Goal: Check status: Check status

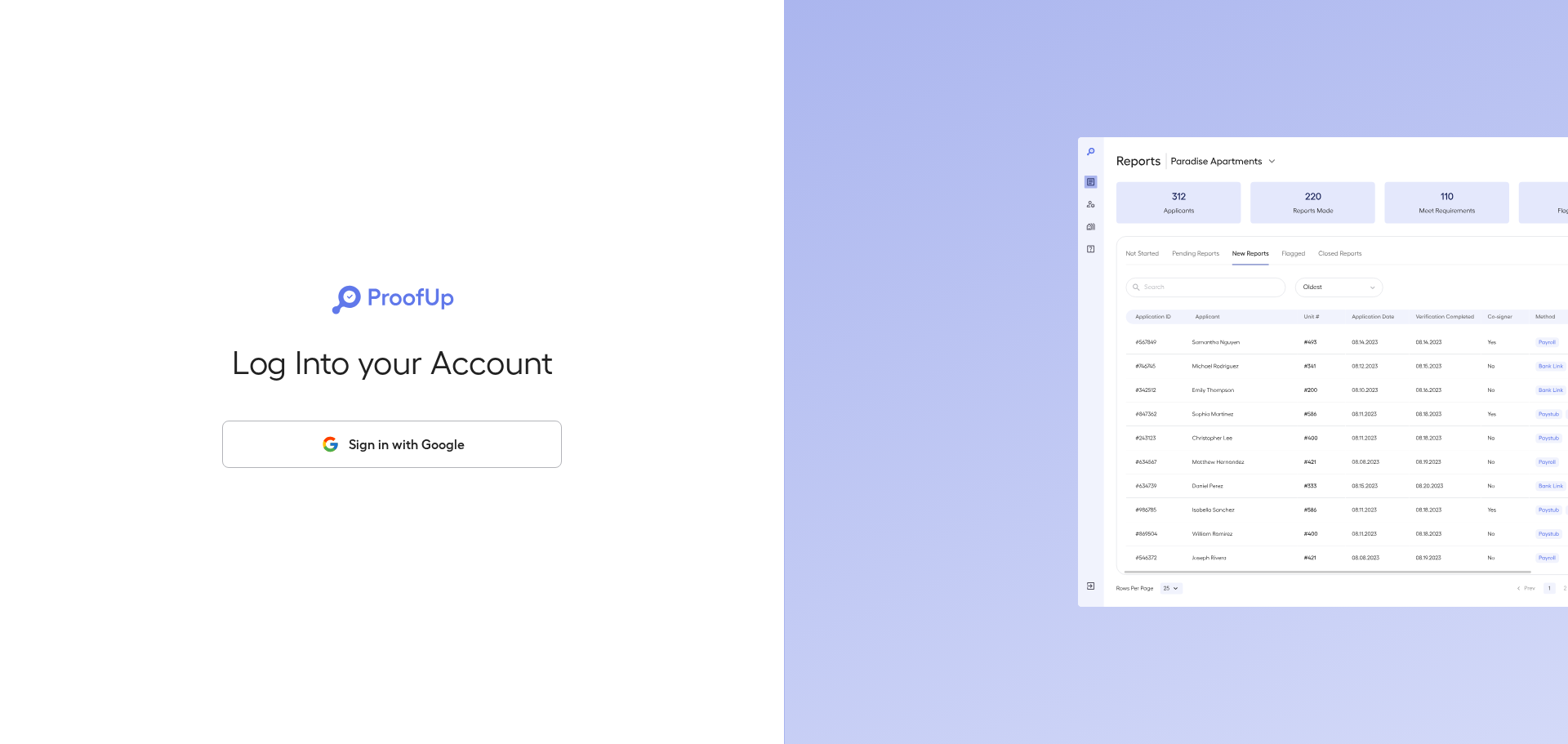
click at [391, 453] on button "Sign in with Google" at bounding box center [391, 444] width 339 height 48
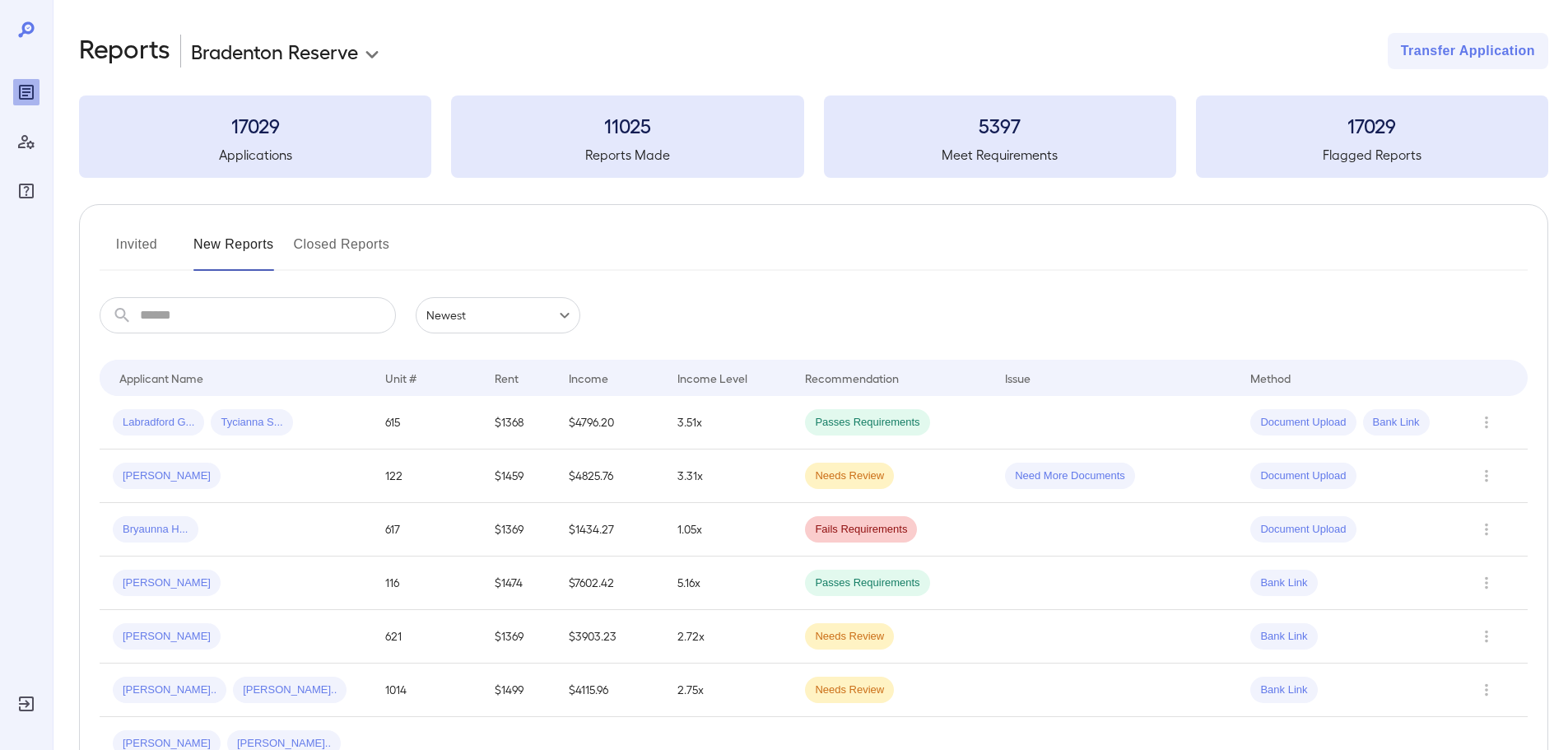
click at [137, 250] on button "Invited" at bounding box center [137, 251] width 74 height 40
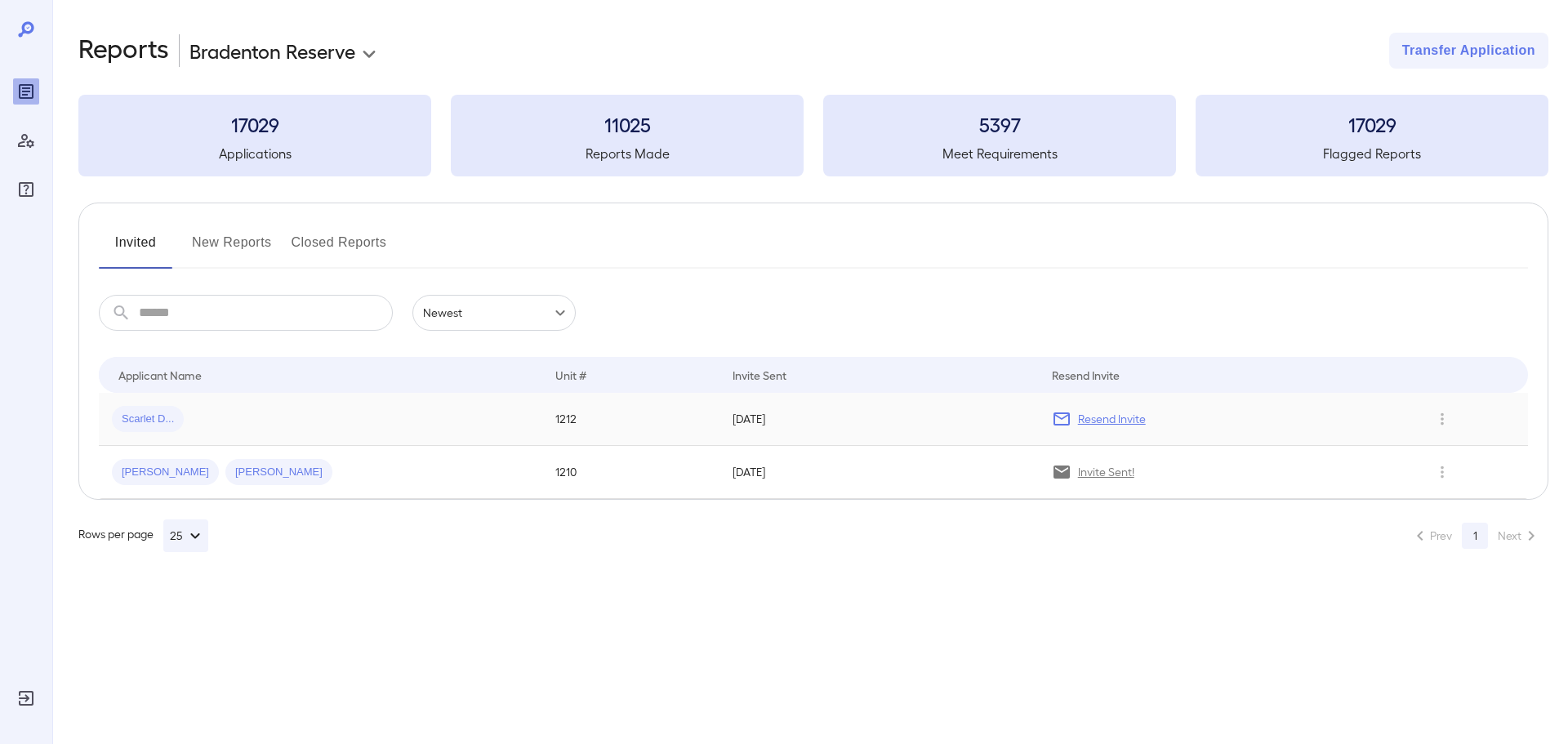
click at [261, 400] on td "Scarlet D..." at bounding box center [320, 419] width 443 height 53
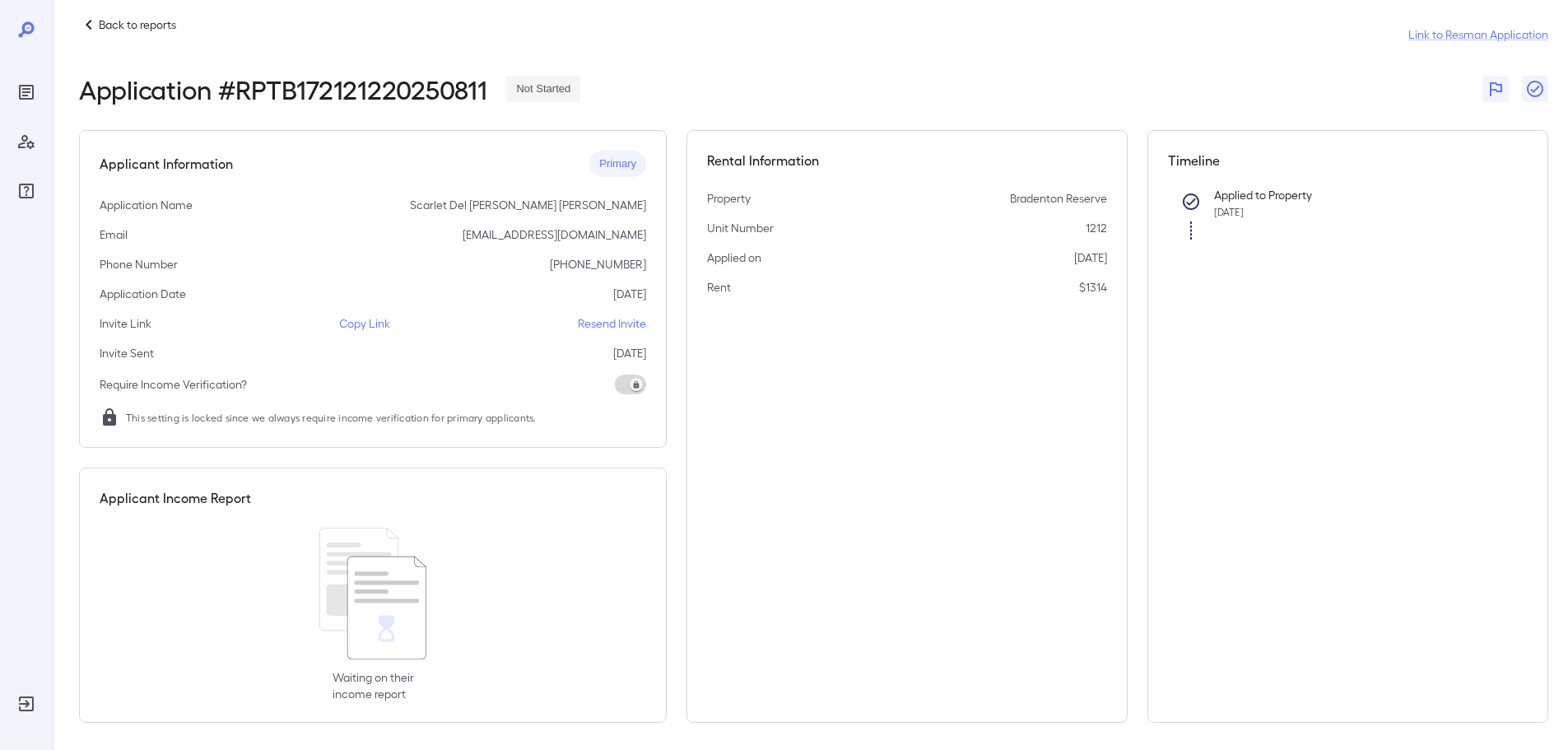
scroll to position [24, 0]
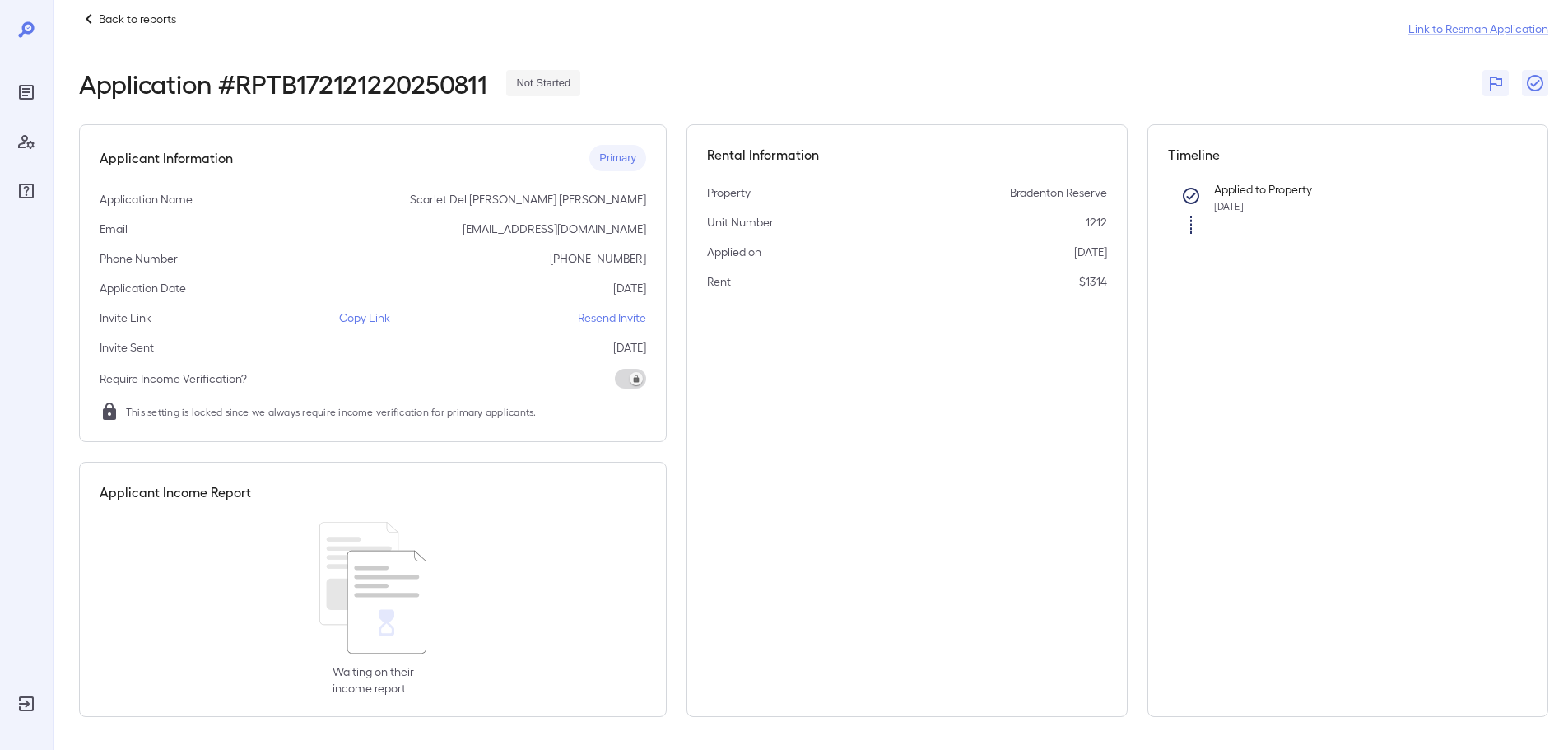
click at [145, 14] on p "Back to reports" at bounding box center [138, 19] width 78 height 16
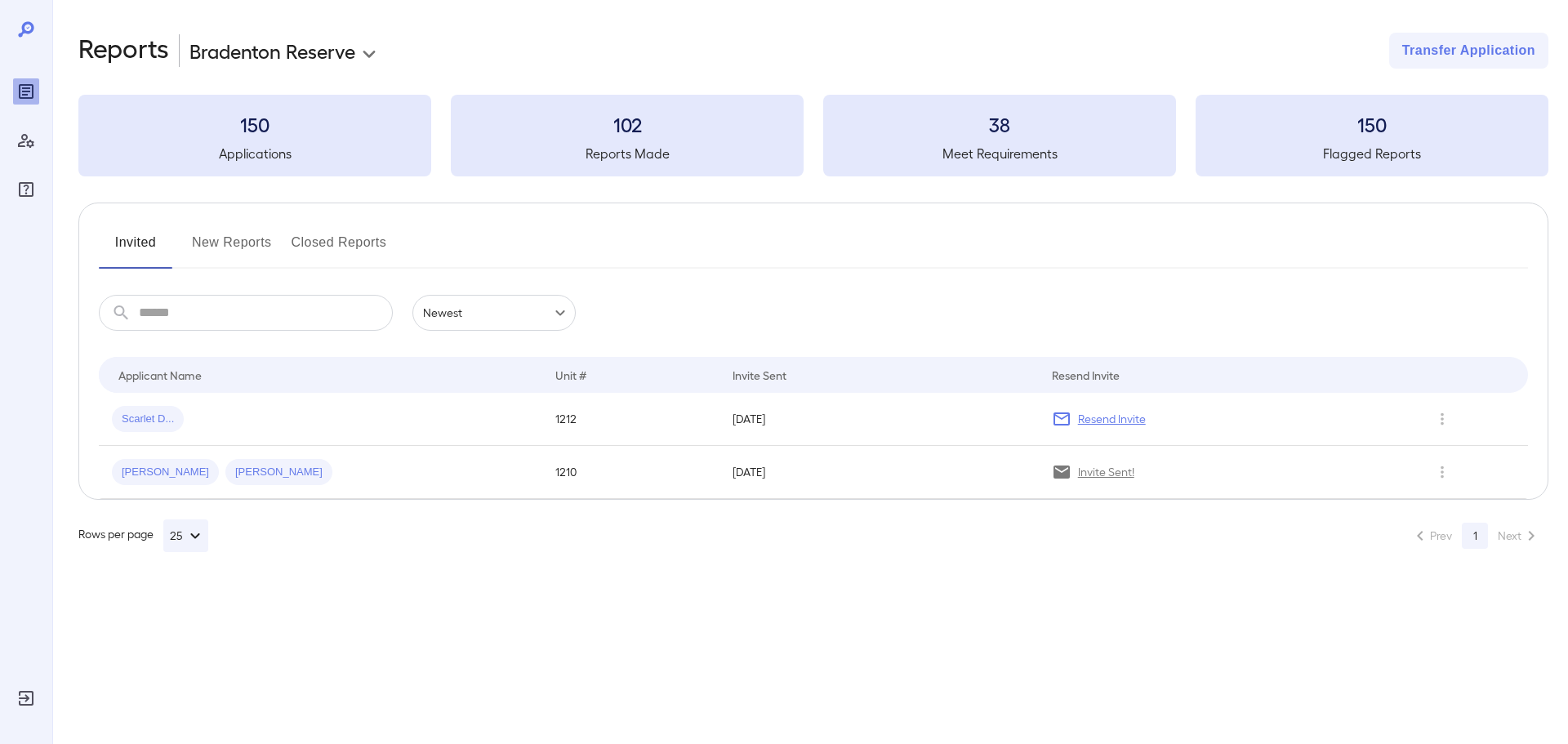
click at [219, 249] on button "New Reports" at bounding box center [232, 249] width 80 height 39
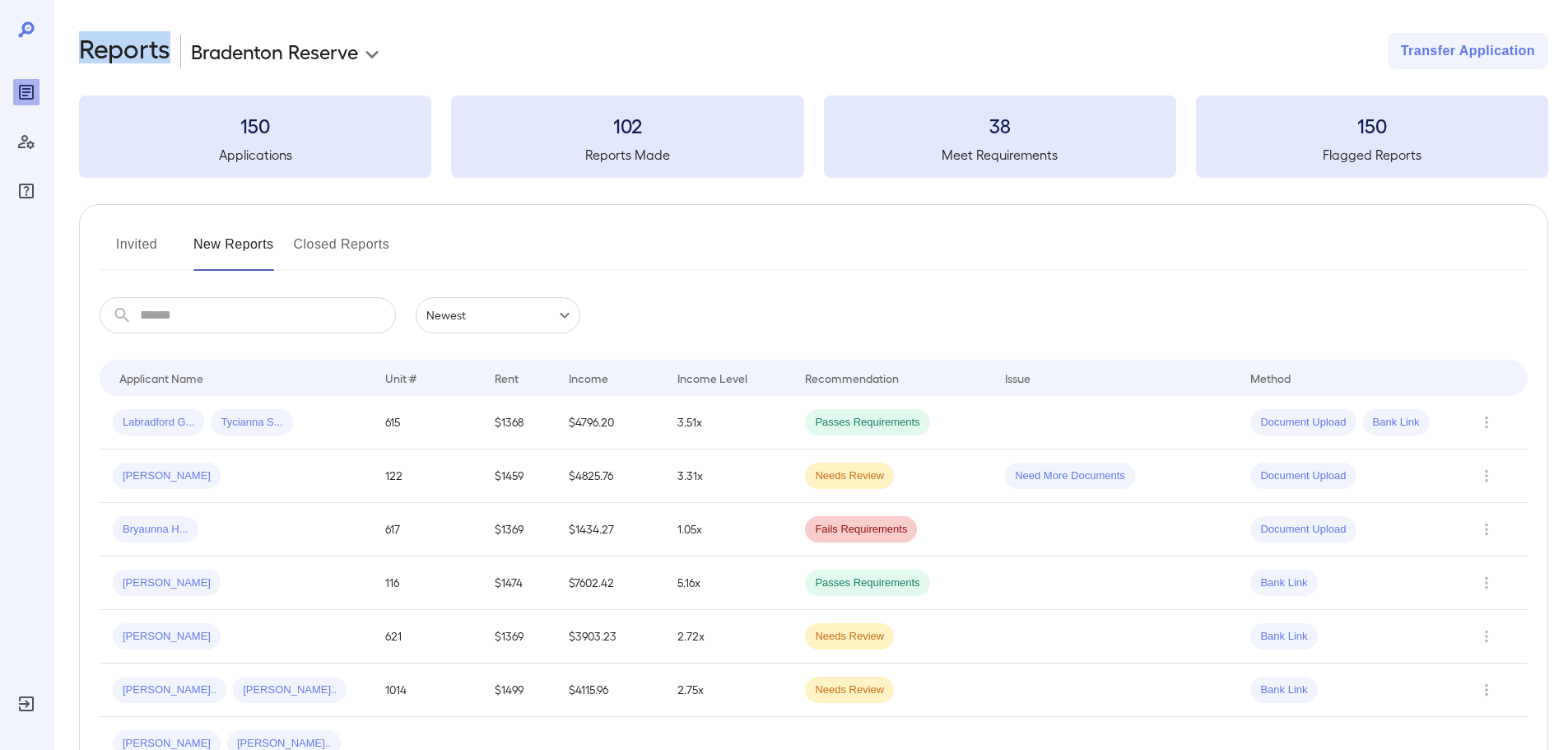
click at [150, 244] on button "Invited" at bounding box center [137, 251] width 74 height 40
